Goal: Task Accomplishment & Management: Use online tool/utility

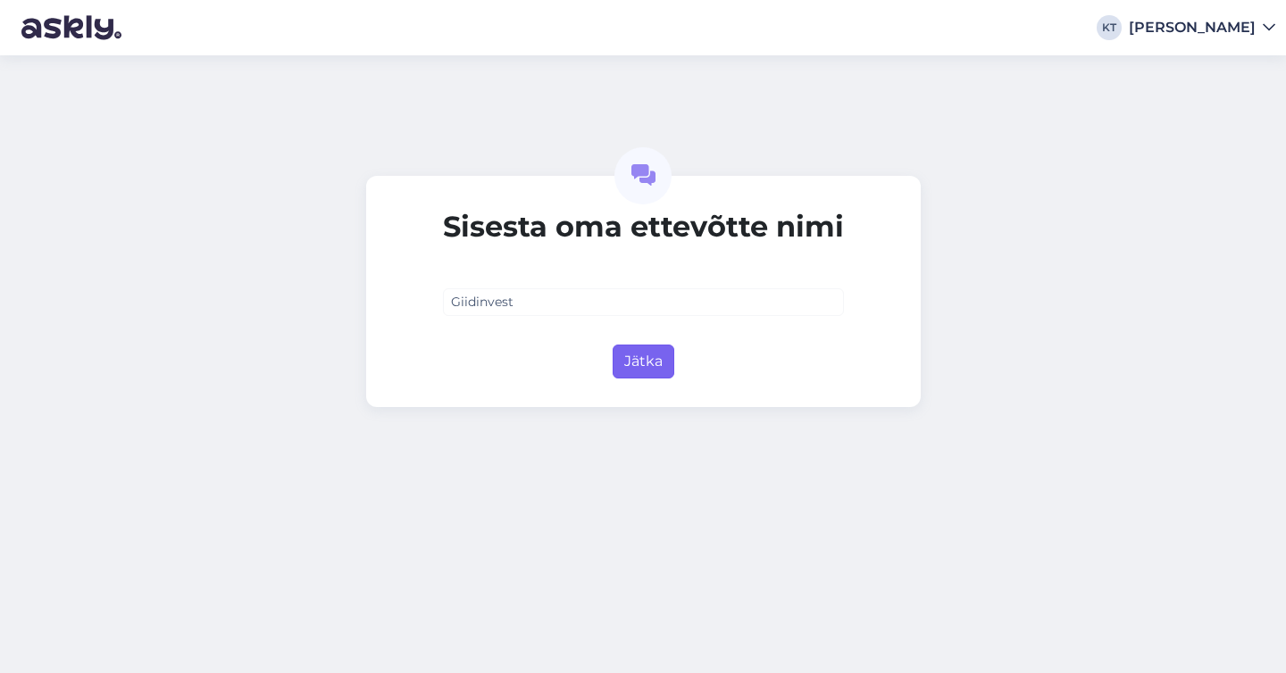
type input "Giidinvest"
click at [660, 360] on button "Jätka" at bounding box center [644, 362] width 62 height 34
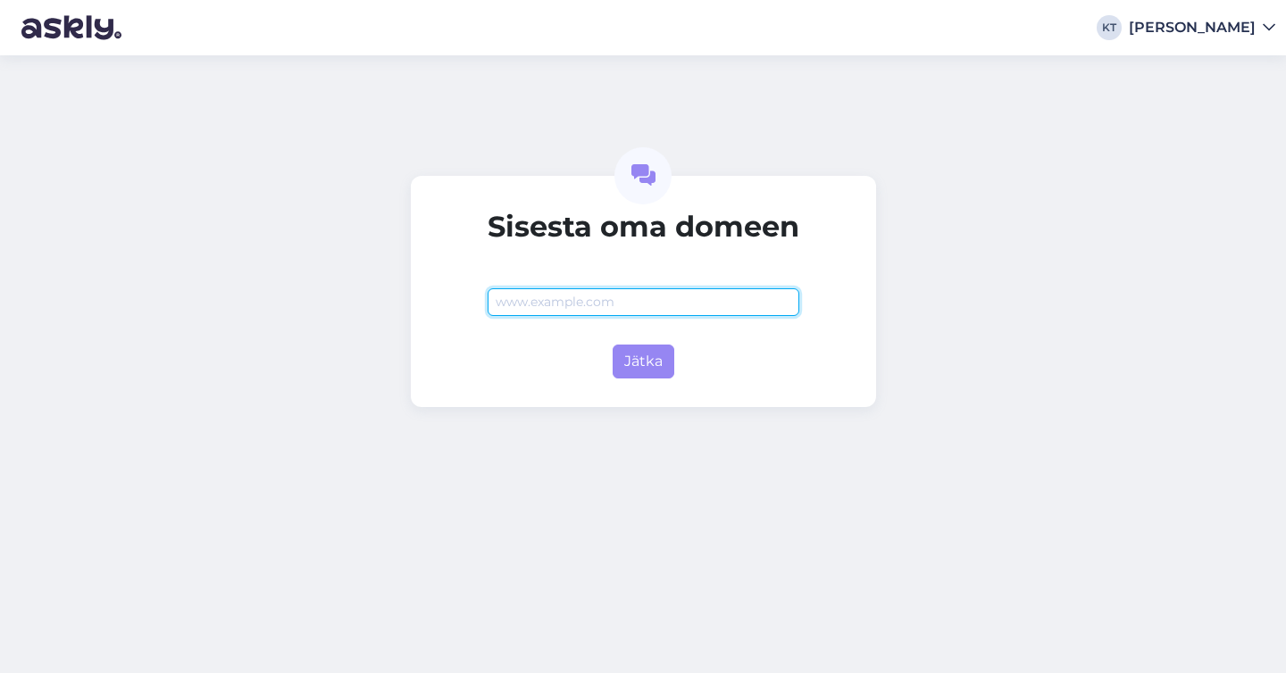
paste input "[URL][DOMAIN_NAME]"
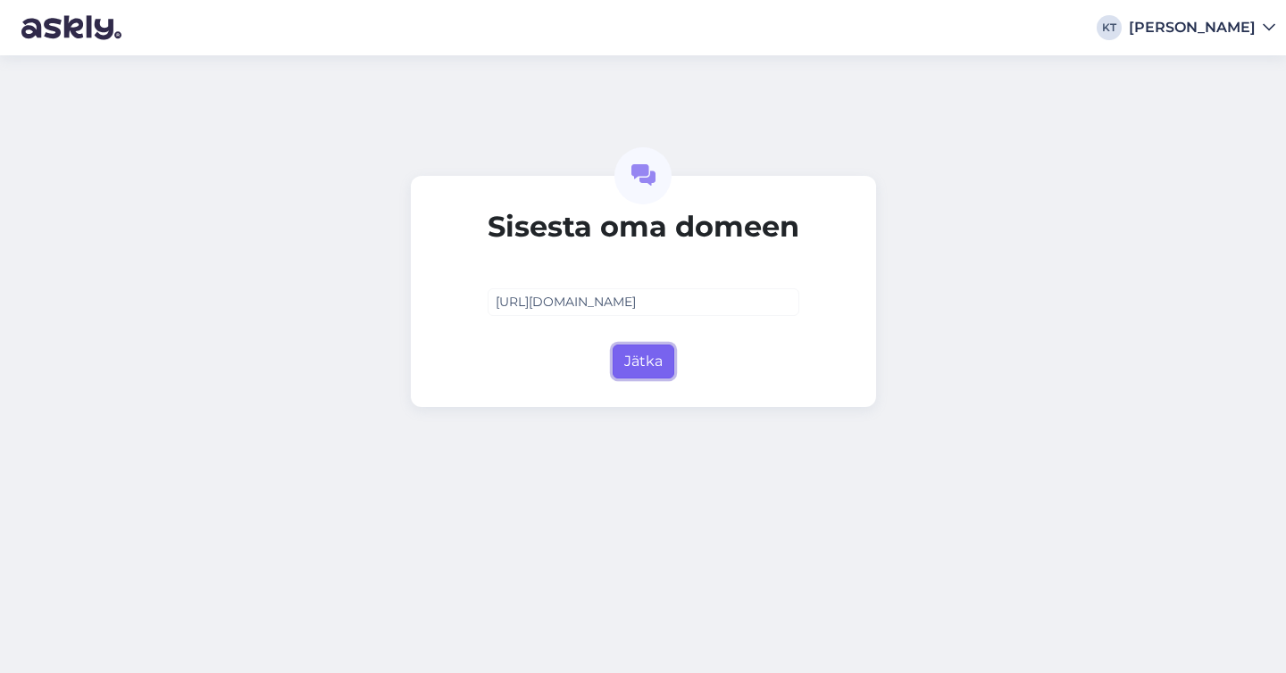
click at [654, 355] on button "Jätka" at bounding box center [644, 362] width 62 height 34
type input "[DOMAIN_NAME]"
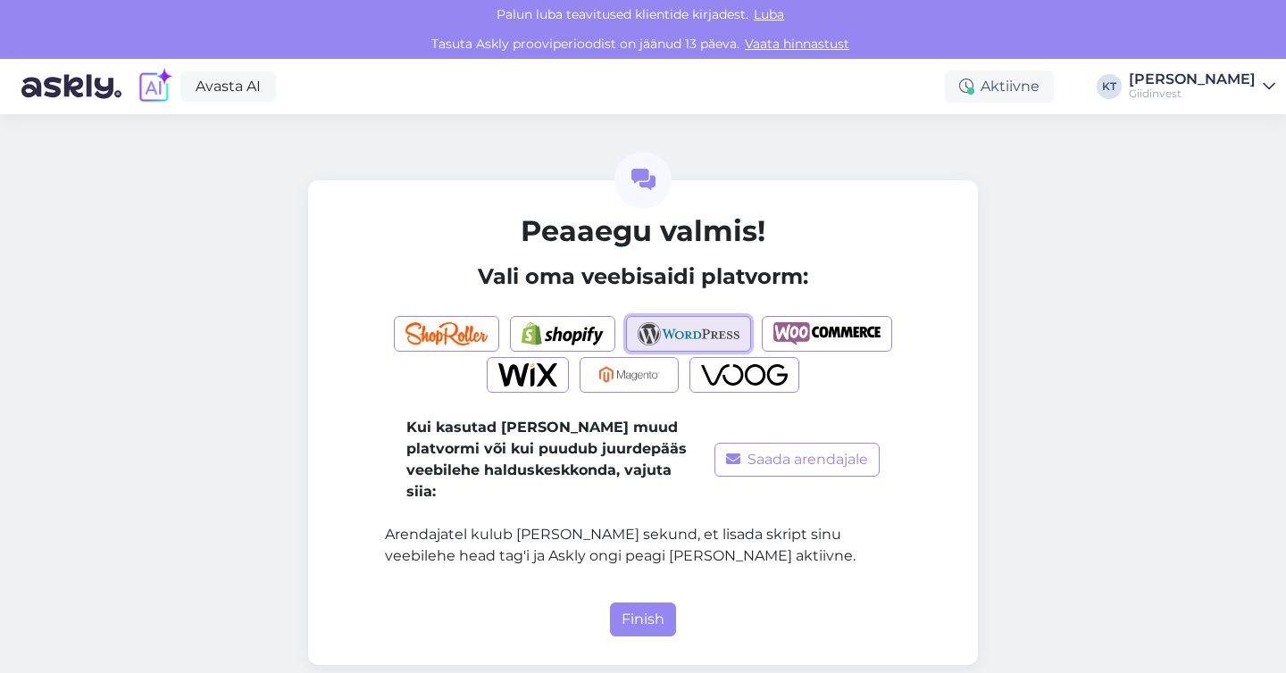
click at [674, 335] on img "button" at bounding box center [689, 333] width 103 height 23
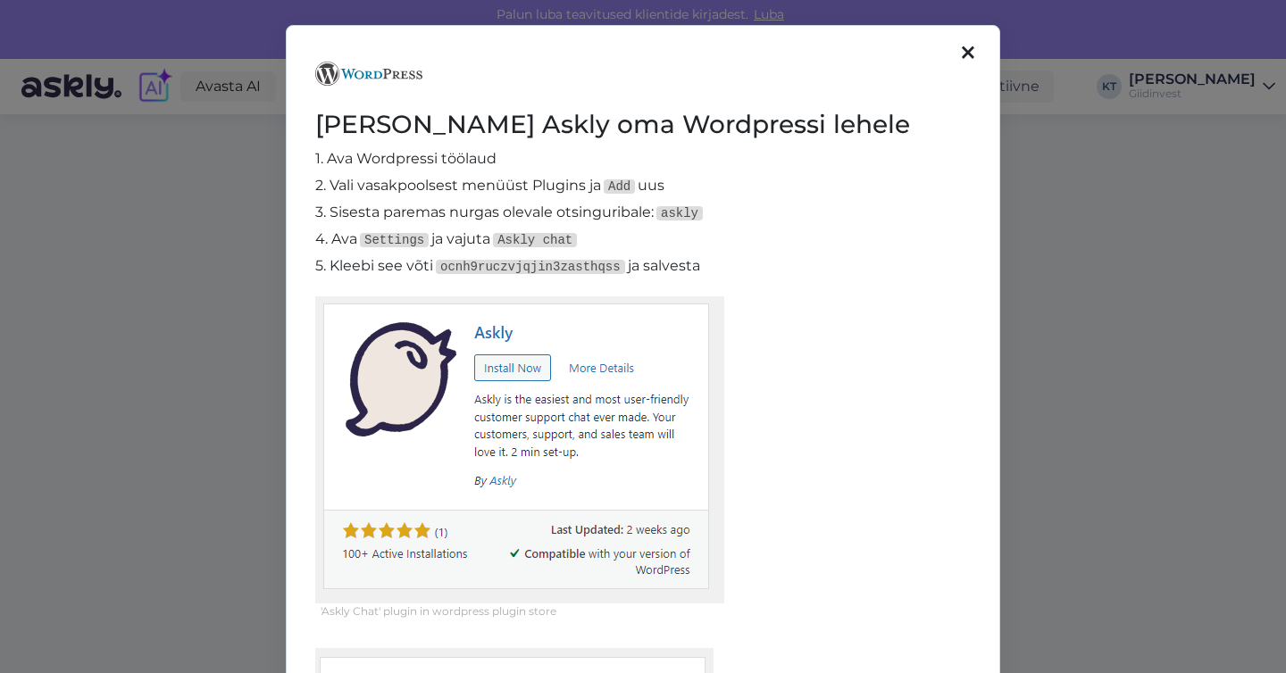
click at [978, 61] on div at bounding box center [967, 52] width 23 height 29
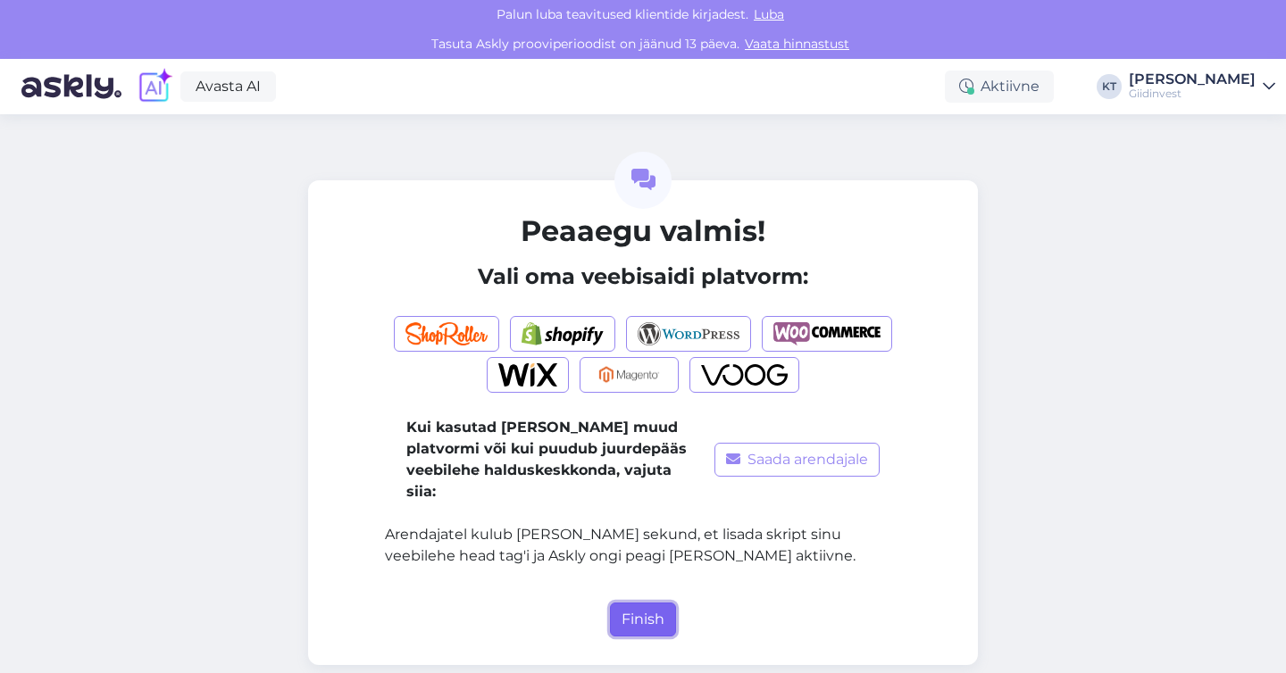
click at [654, 608] on button "Finish" at bounding box center [643, 620] width 66 height 34
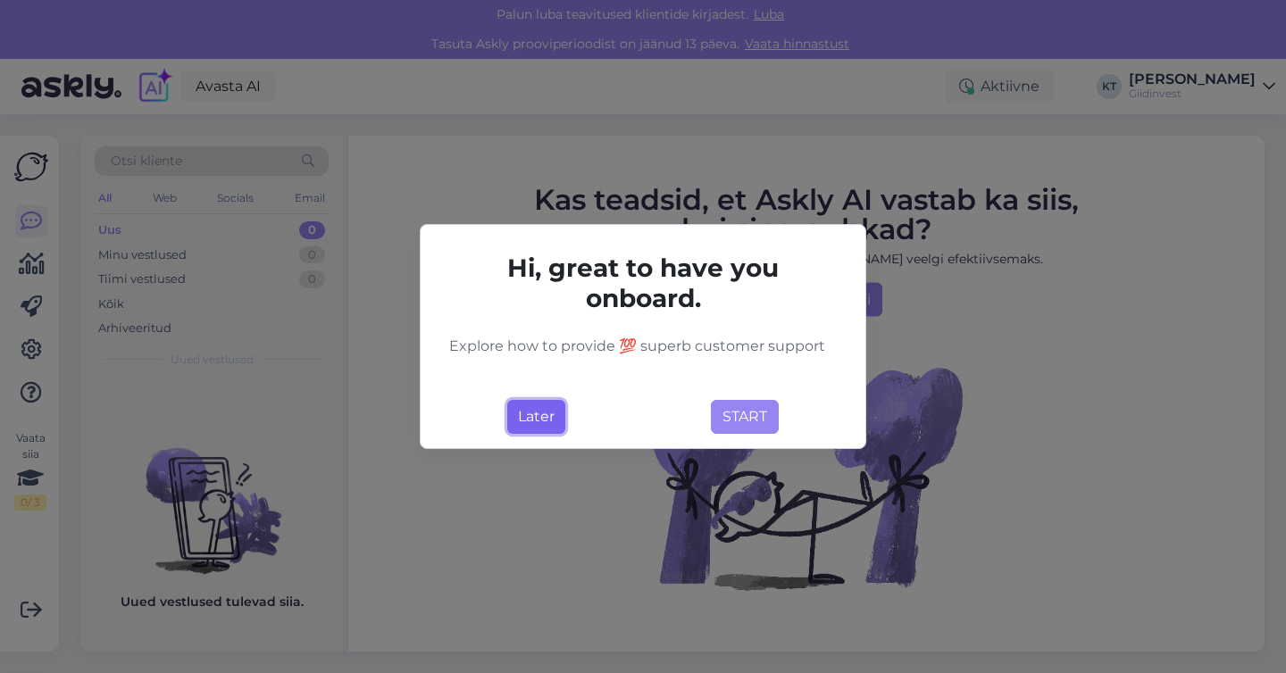
click at [538, 413] on button "Later" at bounding box center [536, 417] width 58 height 34
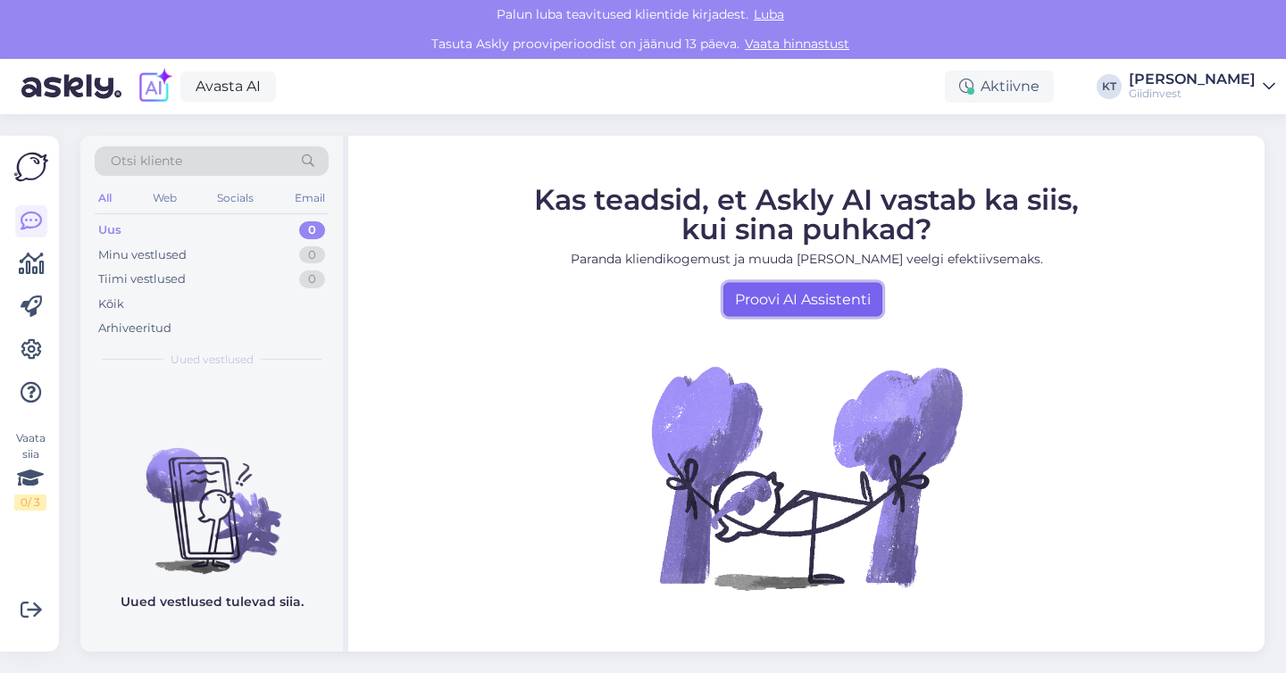
click at [751, 295] on link "Proovi AI Assistenti" at bounding box center [802, 299] width 159 height 34
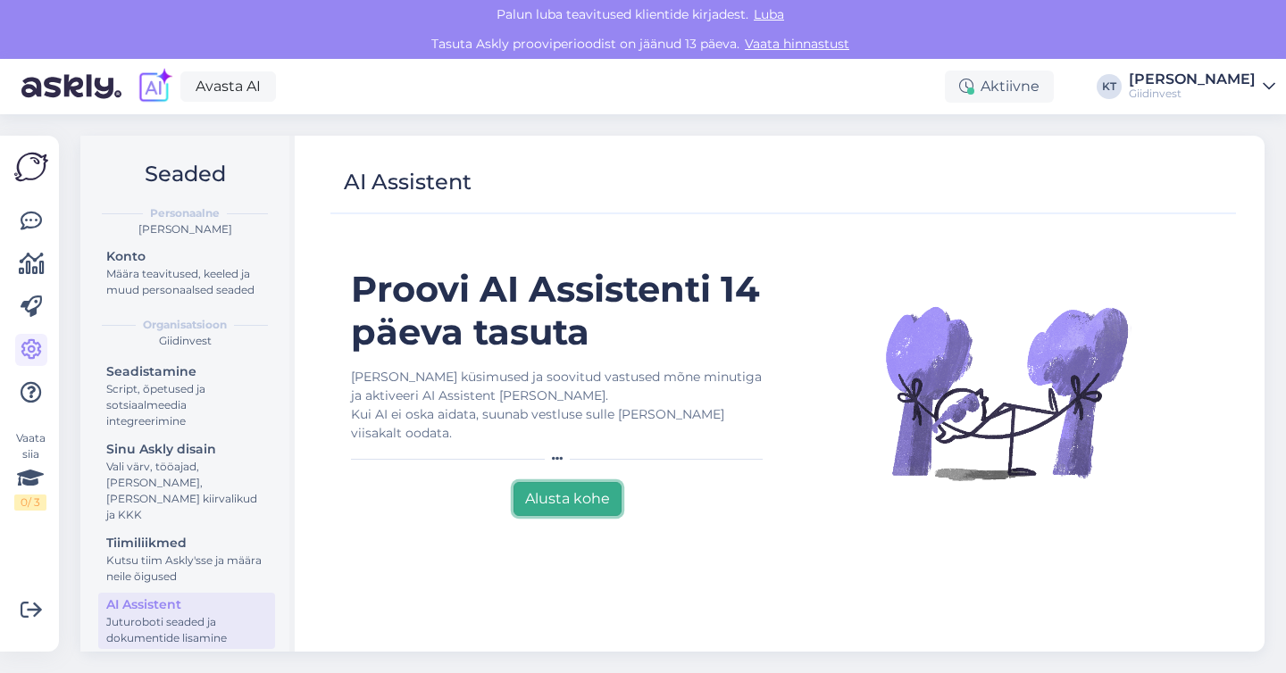
click at [548, 506] on button "Alusta kohe" at bounding box center [567, 499] width 108 height 34
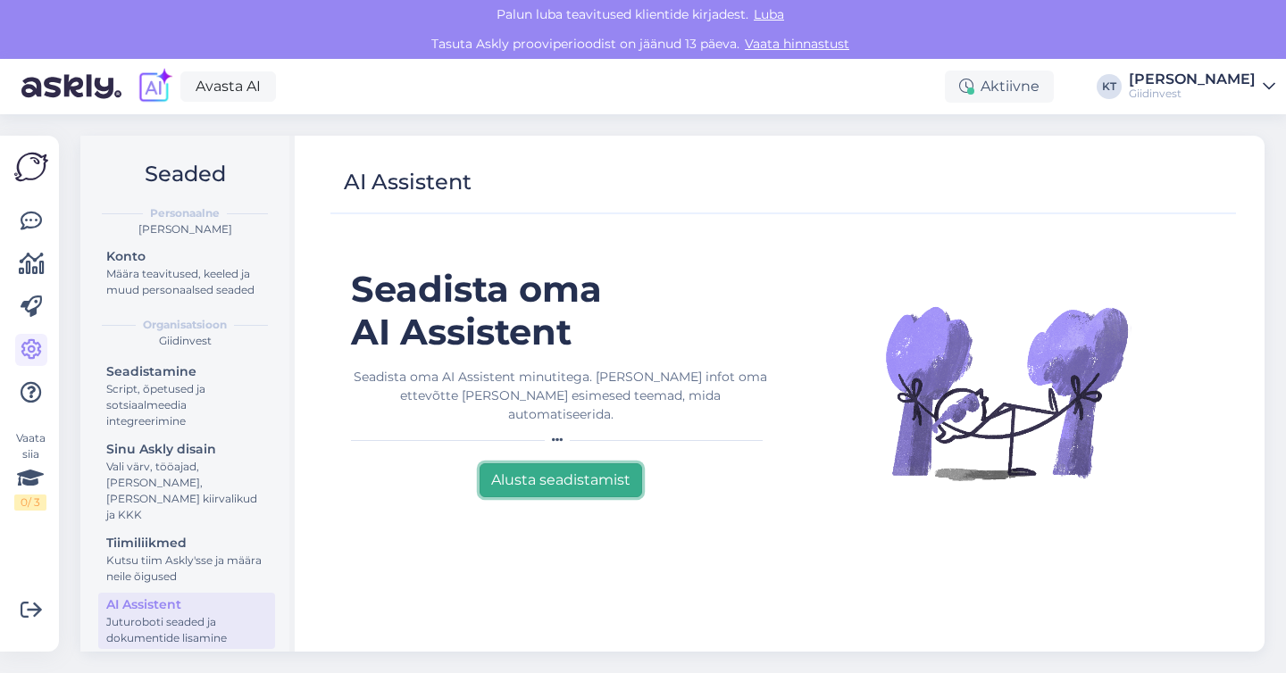
drag, startPoint x: 538, startPoint y: 472, endPoint x: 422, endPoint y: 481, distance: 116.4
click at [422, 482] on div "Seadista oma AI Assistent Seadista oma AI Assistent minutitega. [PERSON_NAME] i…" at bounding box center [561, 452] width 446 height 368
click at [528, 468] on button "Alusta seadistamist" at bounding box center [561, 480] width 163 height 34
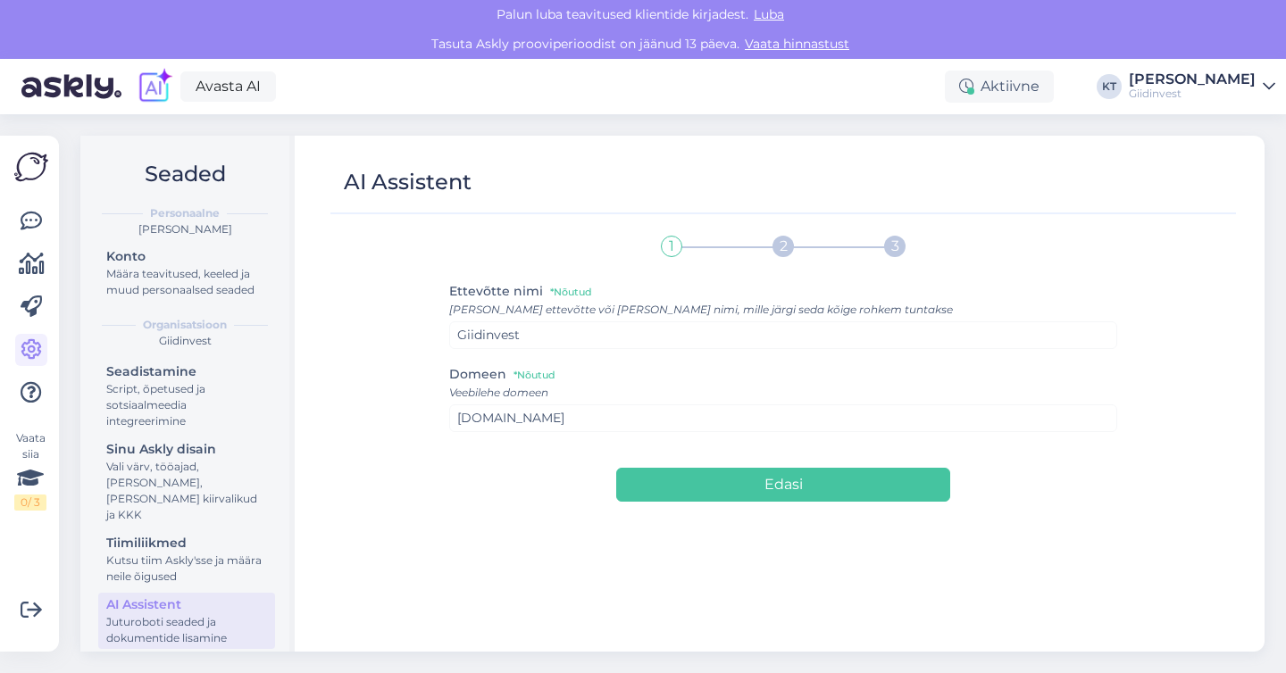
click at [498, 355] on div "Ettevõtte nimi *Nõutud Lisa ettevõtte või brändi nimi, mille järgi seda kõige r…" at bounding box center [783, 363] width 669 height 166
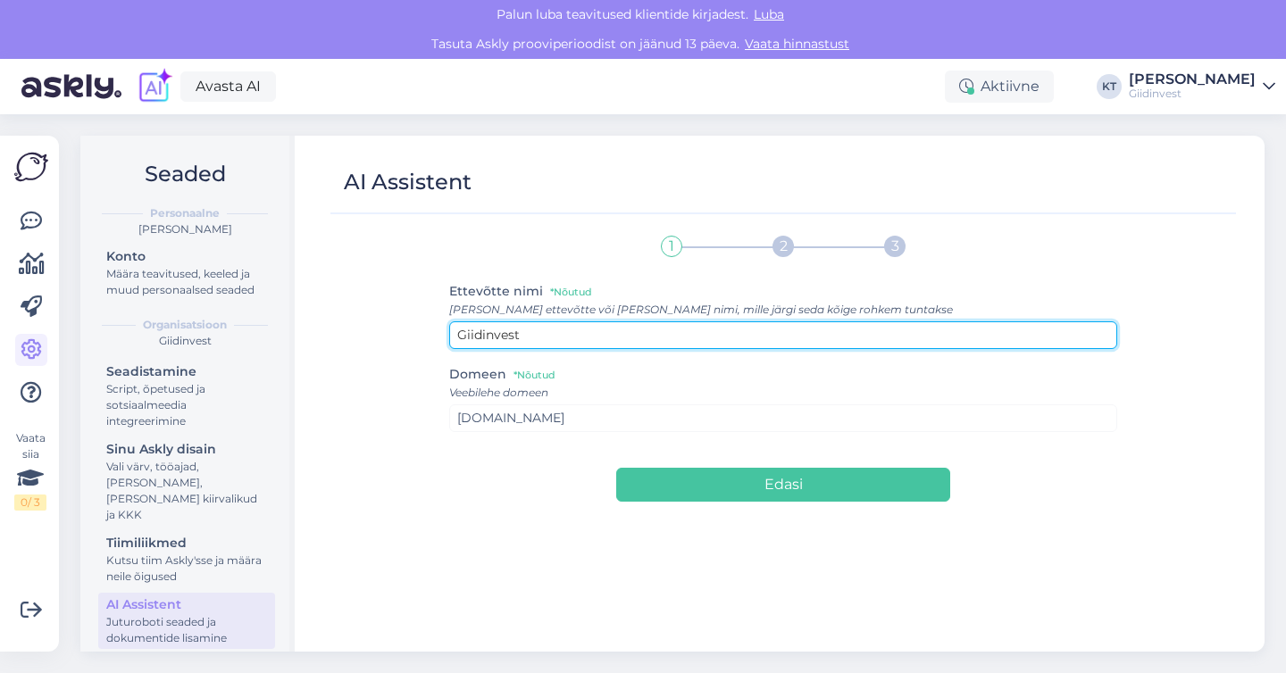
click at [508, 337] on input "Giidinvest" at bounding box center [783, 335] width 669 height 28
type input "test"
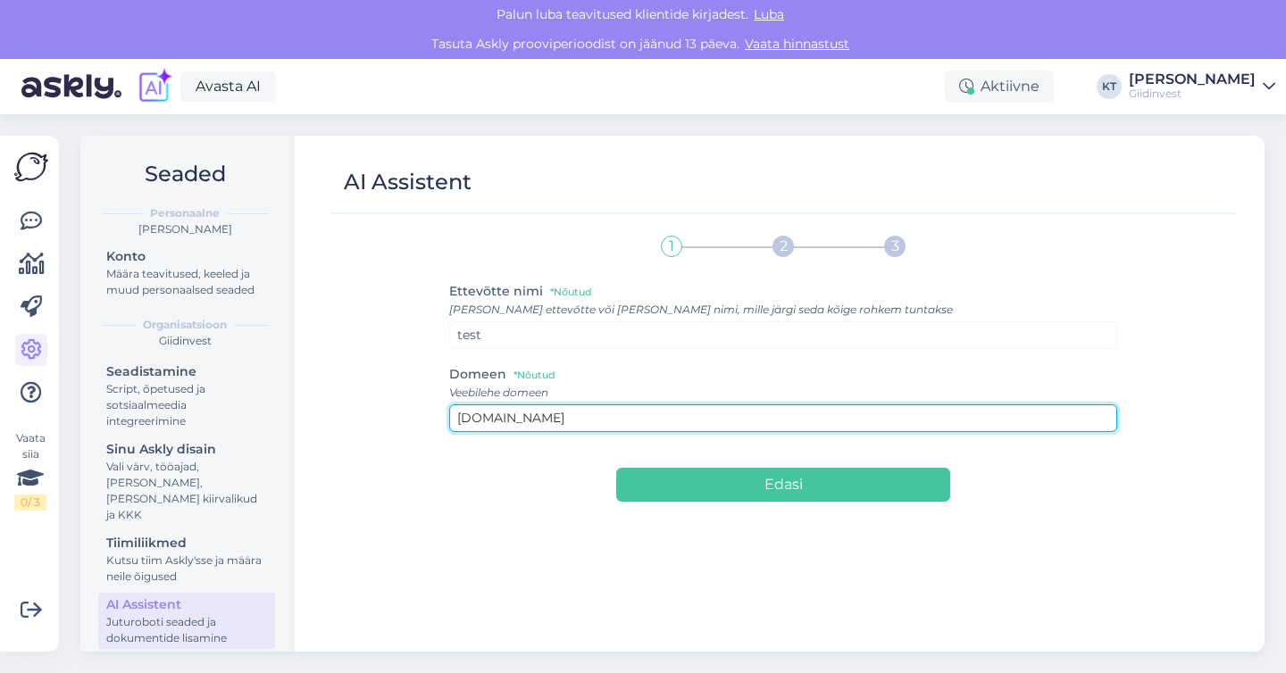
click at [528, 425] on input "[DOMAIN_NAME]" at bounding box center [783, 419] width 669 height 28
type input "test.ee"
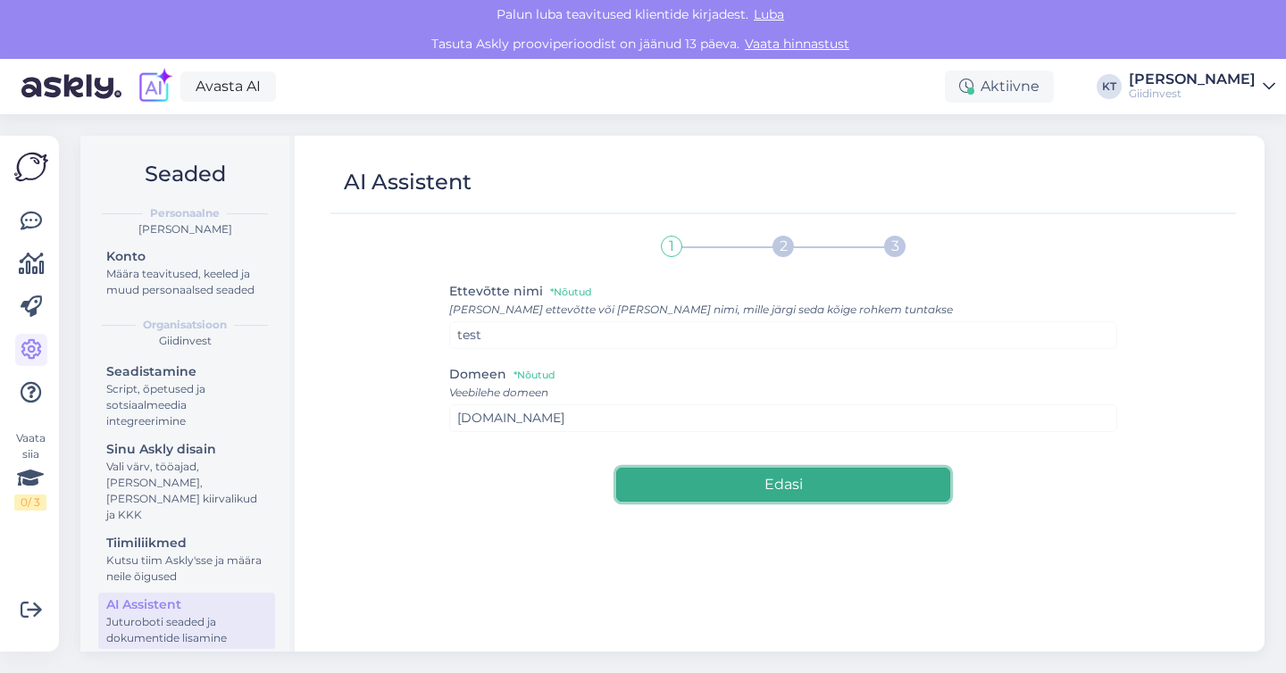
click at [704, 490] on button "Edasi" at bounding box center [783, 485] width 334 height 34
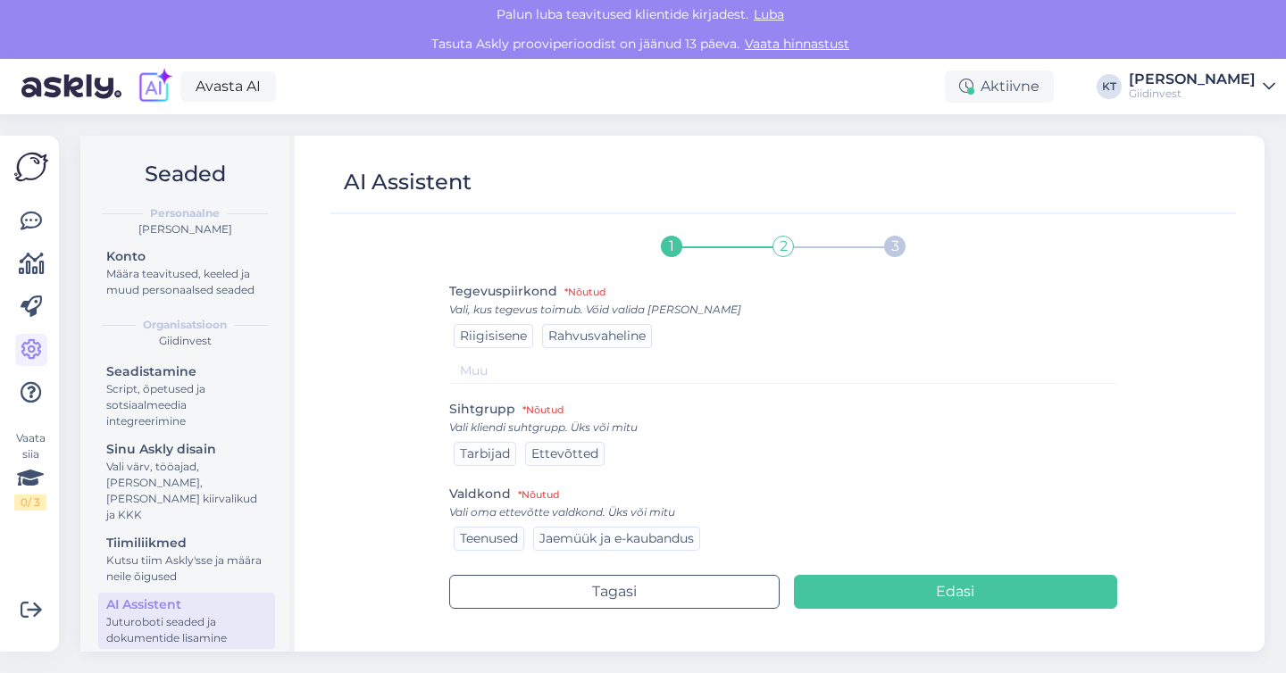
click at [463, 338] on span "Riigisisene" at bounding box center [493, 336] width 67 height 16
click at [485, 457] on span "Tarbijad" at bounding box center [485, 454] width 50 height 16
click at [613, 544] on span "Jaemüük ja e-kaubandus" at bounding box center [616, 538] width 154 height 16
click at [570, 442] on div "Ettevõtted" at bounding box center [564, 454] width 79 height 24
click at [621, 346] on div "Rahvusvaheline" at bounding box center [597, 336] width 110 height 24
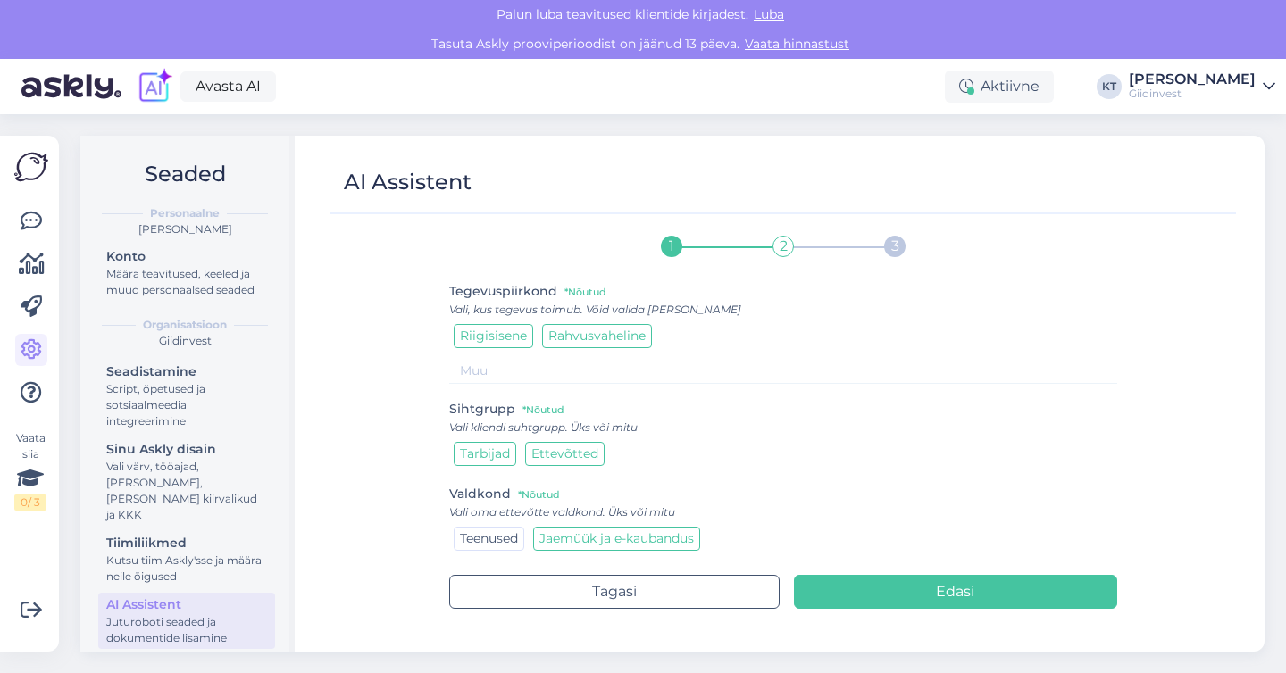
click at [505, 535] on span "Teenused" at bounding box center [489, 538] width 58 height 16
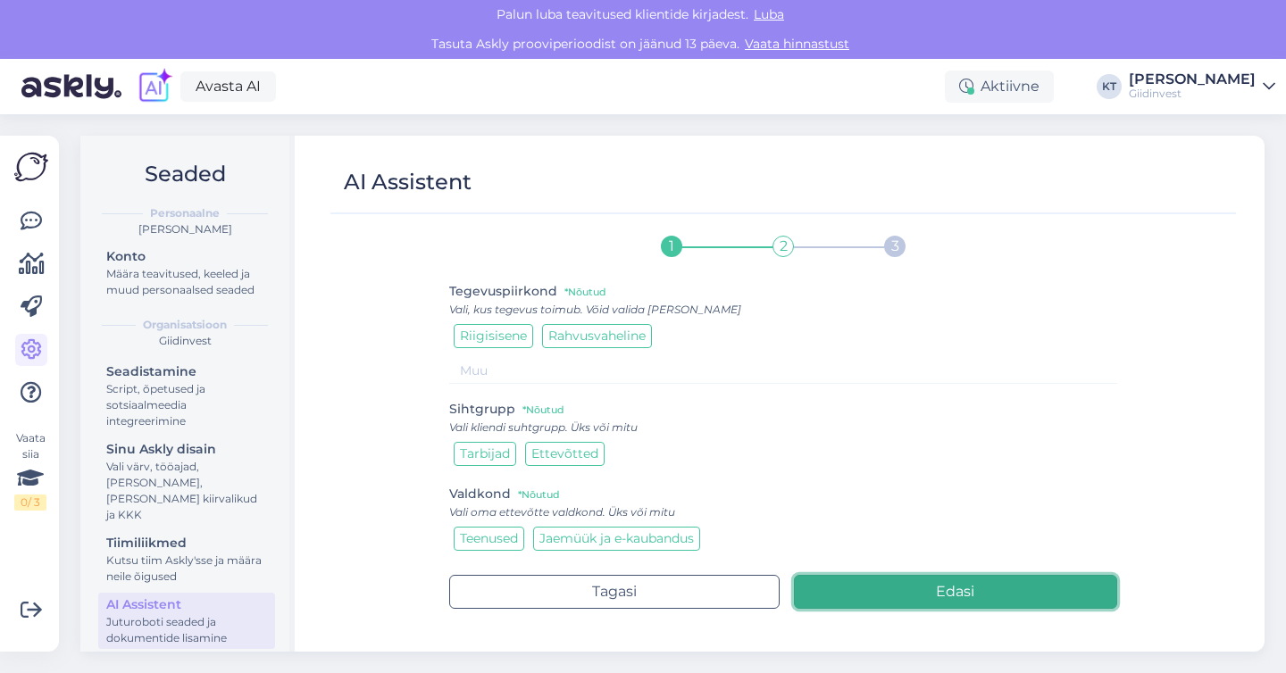
click at [884, 580] on button "Edasi" at bounding box center [956, 592] width 324 height 34
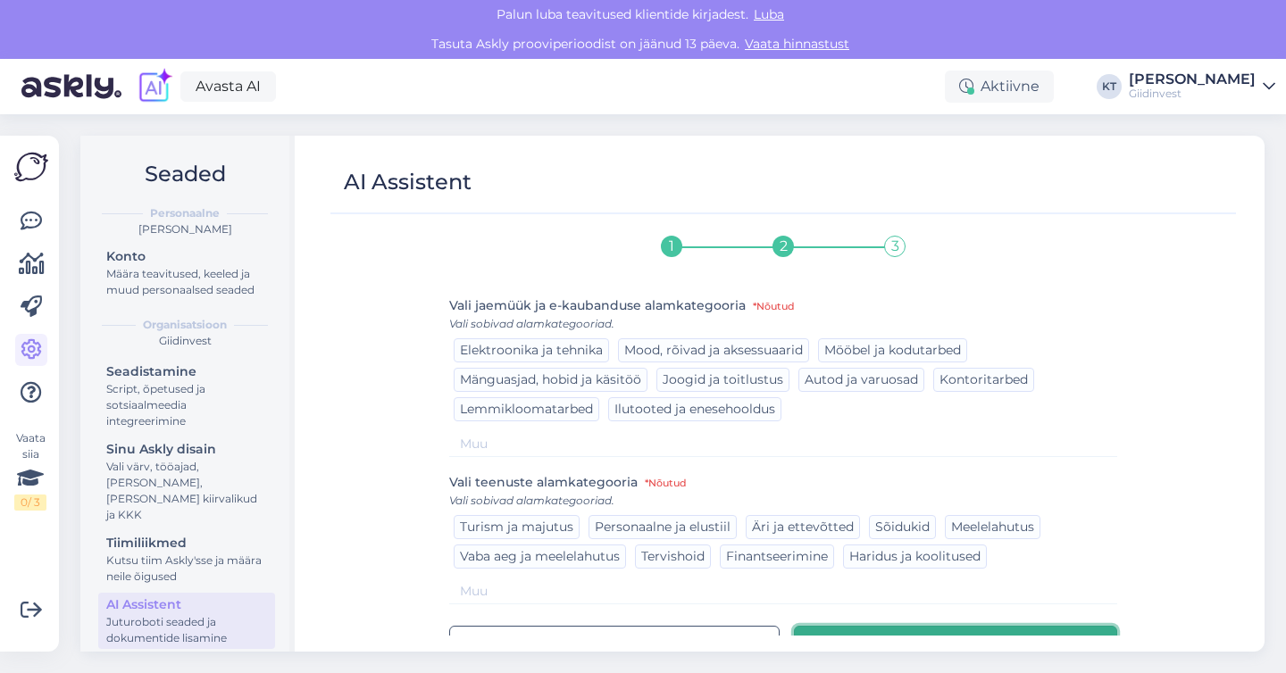
scroll to position [24, 0]
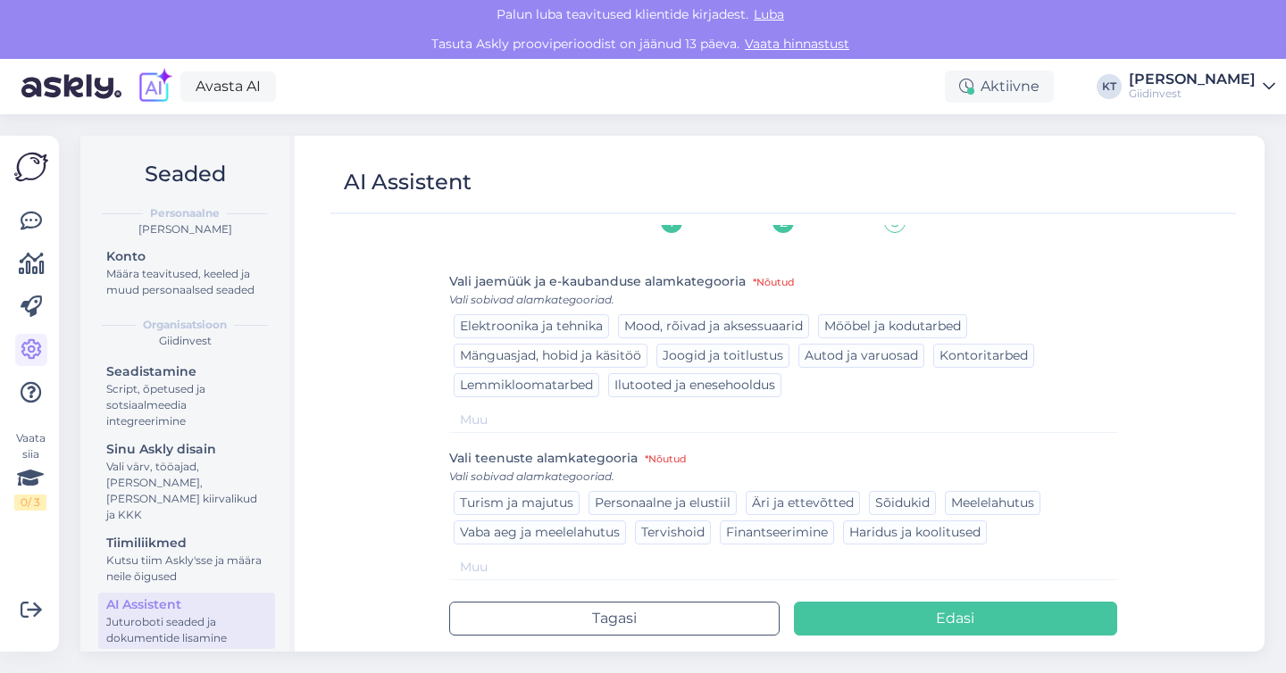
click at [508, 365] on div "Mänguasjad, hobid ja käsitöö" at bounding box center [551, 356] width 194 height 24
click at [687, 511] on div "Personaalne ja elustiil" at bounding box center [662, 503] width 148 height 24
click at [973, 500] on span "Meelelahutus" at bounding box center [992, 503] width 83 height 16
click at [554, 539] on span "Vaba aeg ja meelelahutus" at bounding box center [540, 532] width 160 height 16
click at [571, 543] on div "Vaba aeg ja meelelahutus" at bounding box center [540, 533] width 172 height 24
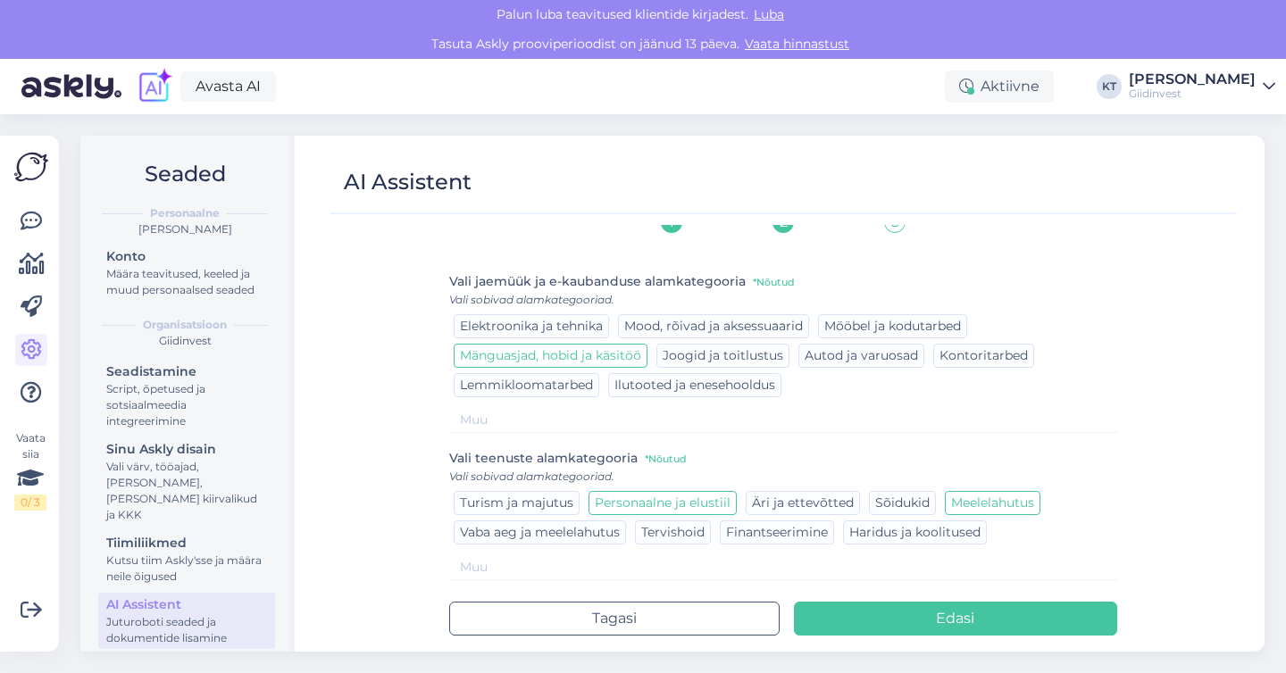
click at [986, 508] on span "Meelelahutus" at bounding box center [992, 503] width 83 height 16
click at [570, 531] on span "Vaba aeg ja meelelahutus" at bounding box center [540, 532] width 160 height 16
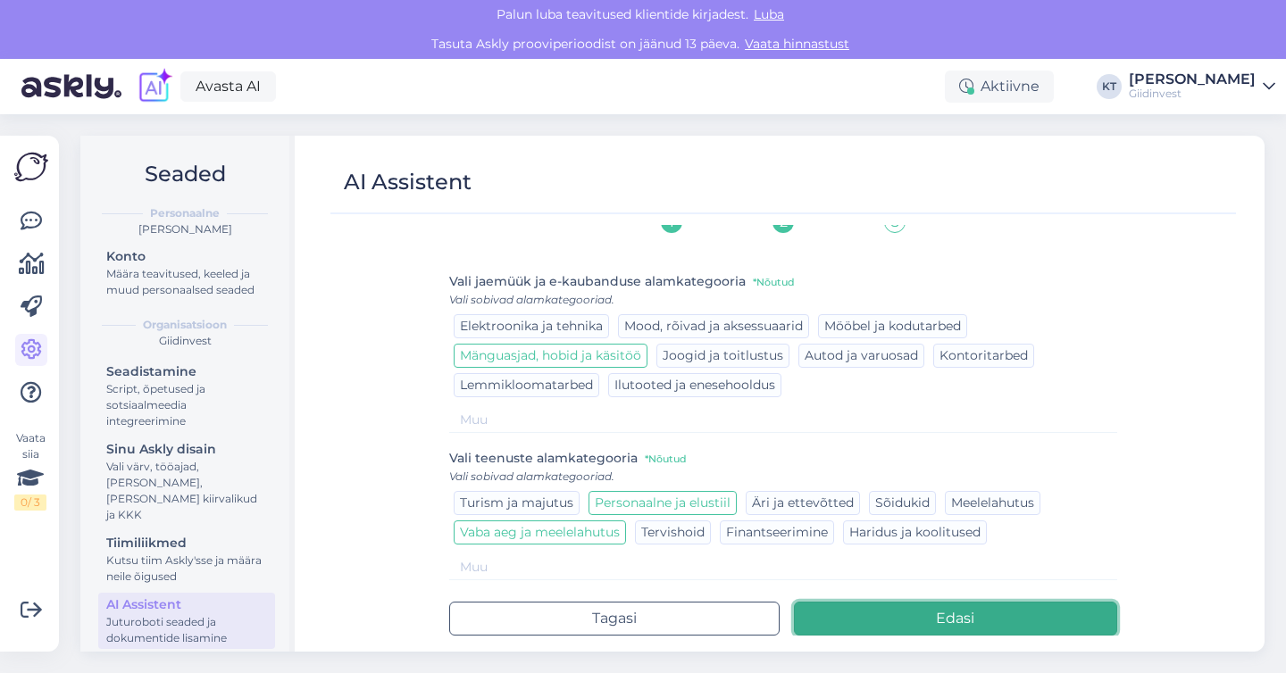
click at [840, 612] on button "Edasi" at bounding box center [956, 619] width 324 height 34
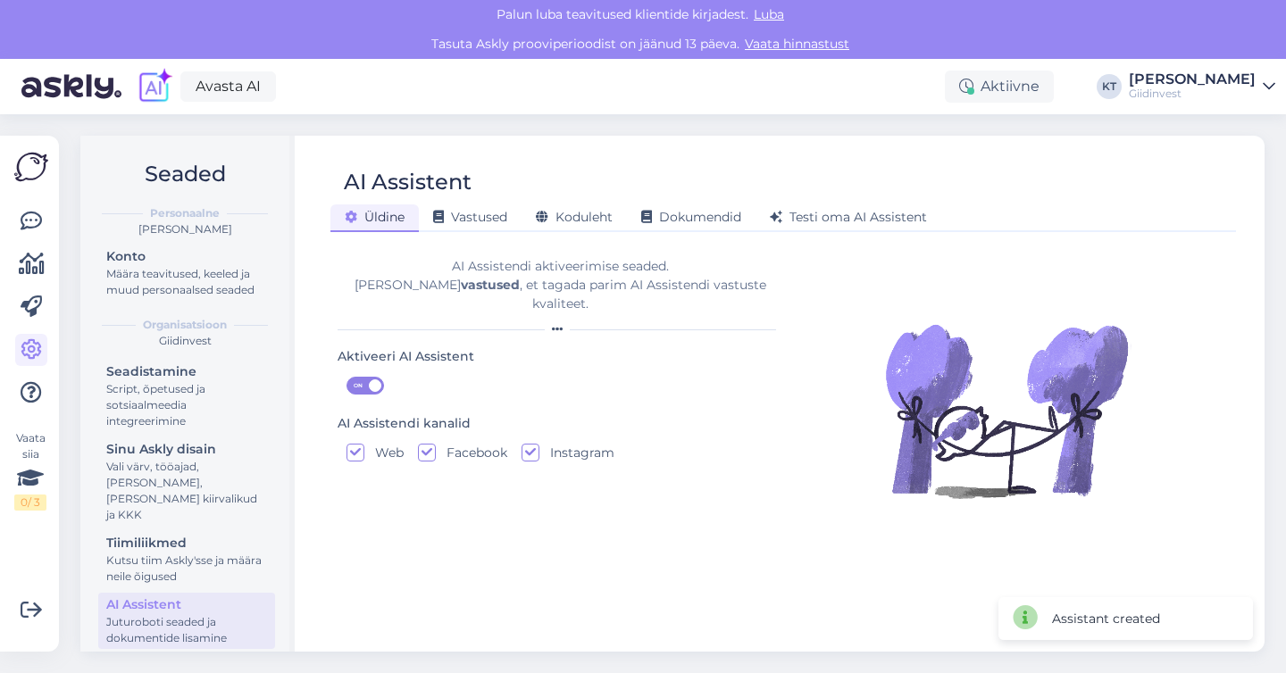
scroll to position [0, 0]
click at [482, 213] on span "Vastused" at bounding box center [470, 217] width 74 height 16
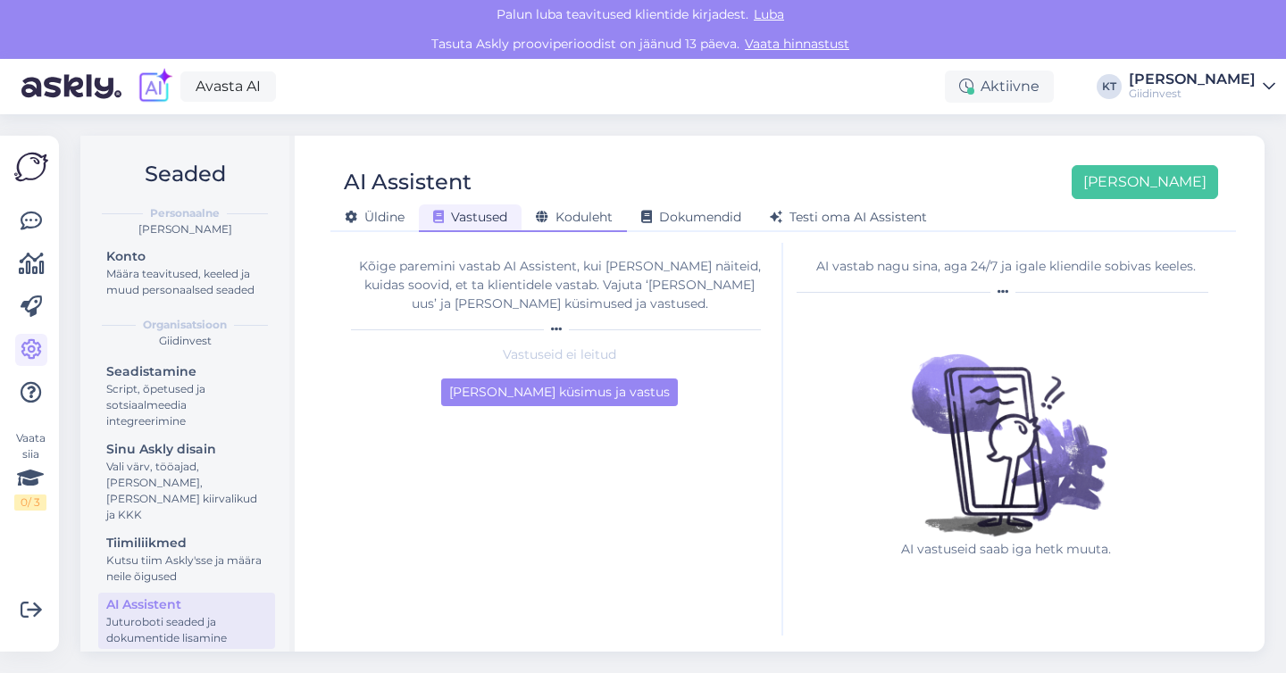
click at [586, 206] on div "Koduleht" at bounding box center [574, 218] width 105 height 28
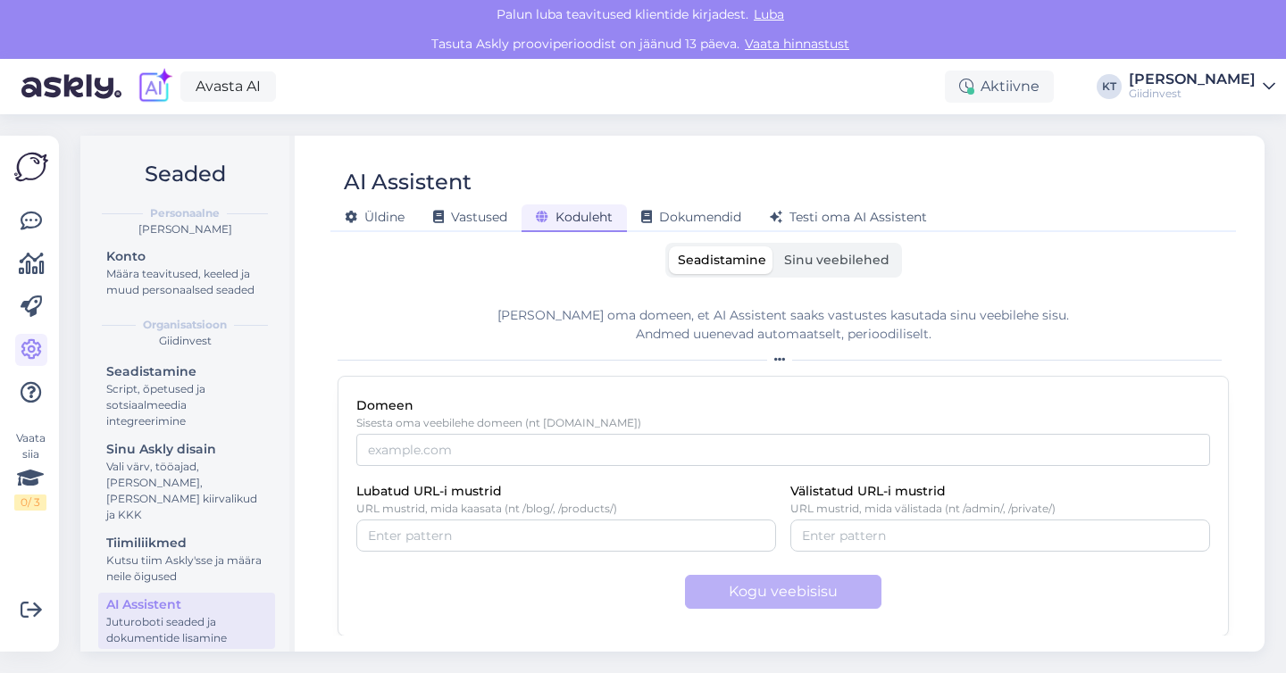
click at [1267, 88] on icon at bounding box center [1269, 86] width 13 height 14
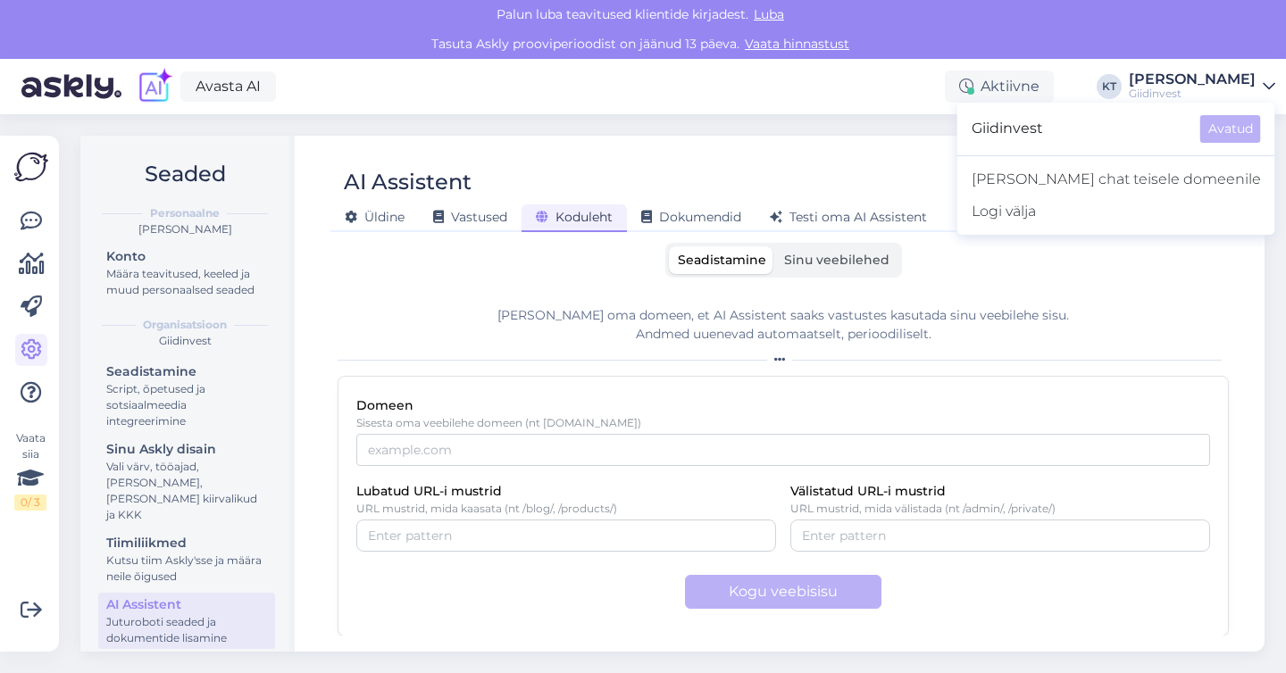
click at [1102, 139] on span "Giidinvest" at bounding box center [1079, 129] width 214 height 28
click at [954, 137] on div "AI Assistent Üldine Vastused Koduleht Dokumendid Testi oma AI Assistent Seadist…" at bounding box center [783, 394] width 963 height 516
